Goal: Find specific page/section: Find specific page/section

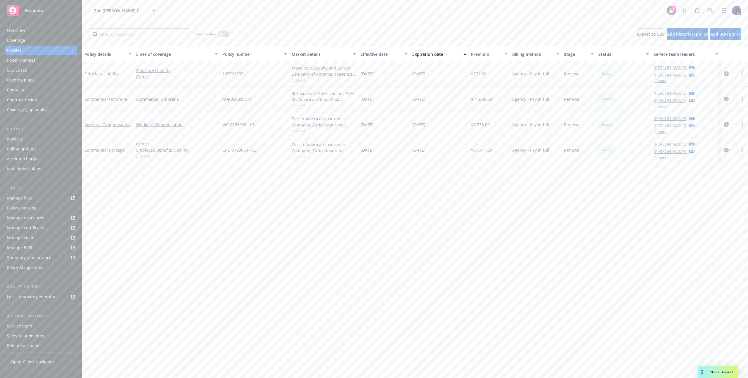
click at [218, 15] on div "The [PERSON_NAME] Company The [PERSON_NAME] Company" at bounding box center [378, 11] width 578 height 12
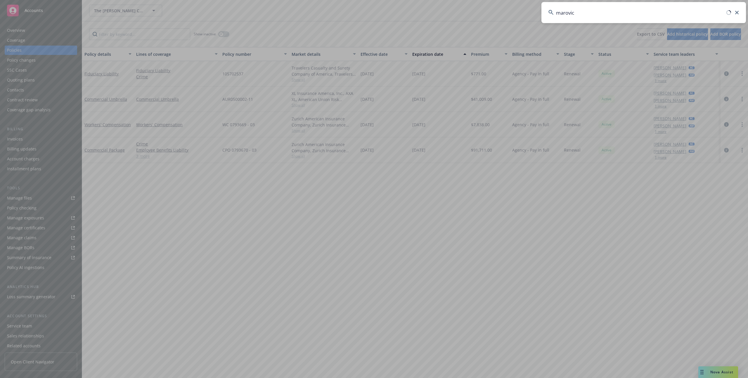
type input "[PERSON_NAME]"
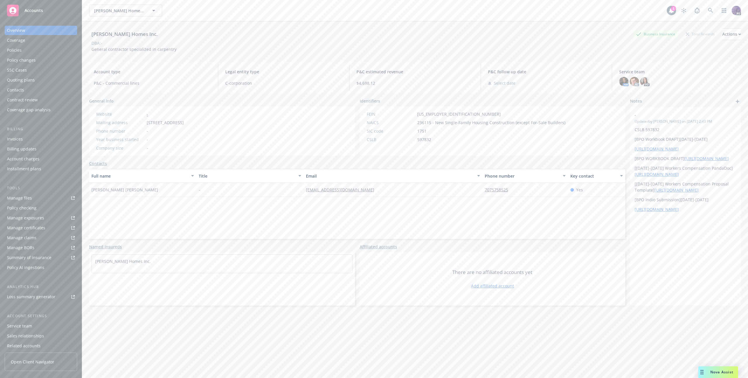
click at [56, 55] on div "Overview Coverage Policies Policy changes SSC Cases Quoting plans Contacts Cont…" at bounding box center [41, 70] width 72 height 89
click at [56, 54] on div "Policies" at bounding box center [41, 50] width 68 height 9
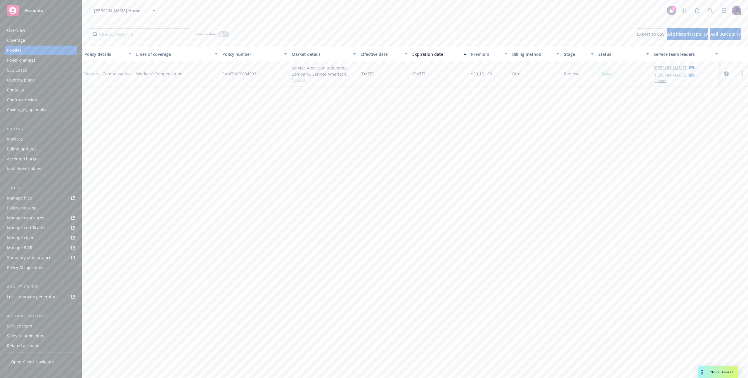
click at [28, 31] on div "Overview" at bounding box center [41, 30] width 68 height 9
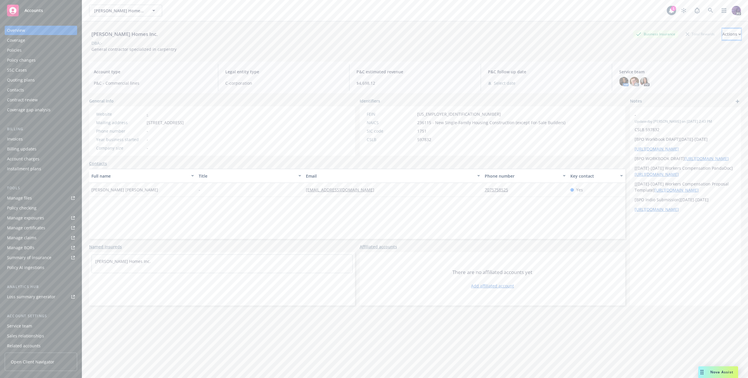
click at [722, 36] on div "Actions" at bounding box center [731, 34] width 19 height 11
click at [690, 73] on link "Copy logging email" at bounding box center [693, 74] width 96 height 12
